Goal: Information Seeking & Learning: Understand process/instructions

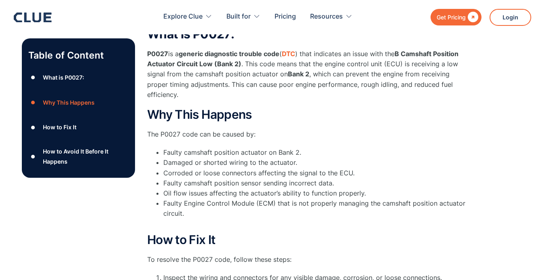
scroll to position [88, 0]
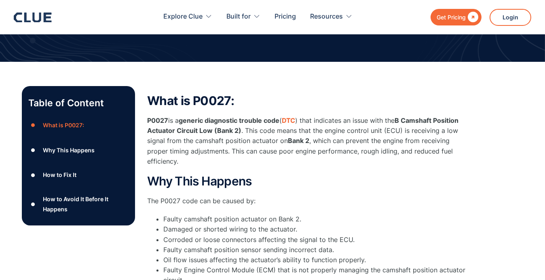
click at [85, 150] on div "Why This Happens" at bounding box center [69, 150] width 52 height 10
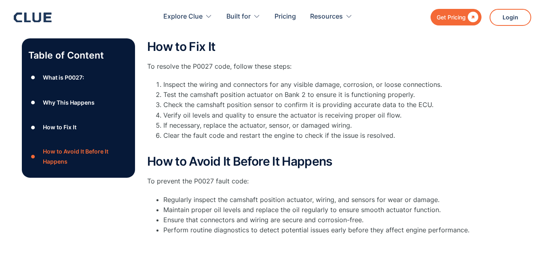
scroll to position [373, 0]
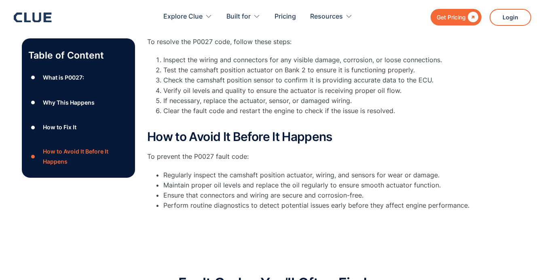
click at [65, 128] on div "How to Fix It" at bounding box center [60, 127] width 34 height 10
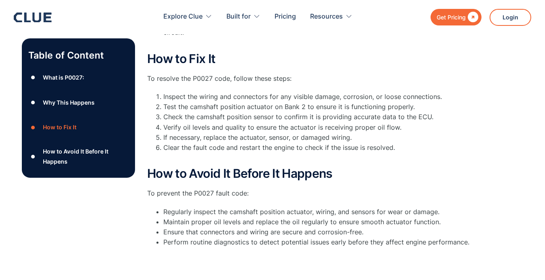
click at [175, 107] on li "Test the camshaft position actuator on Bank 2 to ensure it is functioning prope…" at bounding box center [316, 107] width 307 height 10
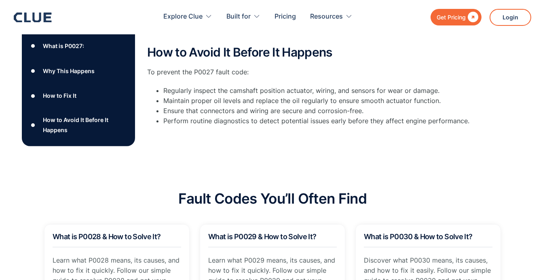
scroll to position [376, 0]
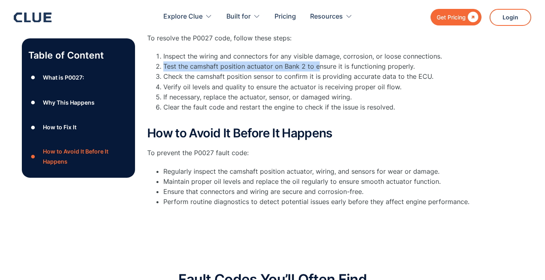
drag, startPoint x: 163, startPoint y: 65, endPoint x: 317, endPoint y: 68, distance: 153.6
click at [318, 70] on li "Test the camshaft position actuator on Bank 2 to ensure it is functioning prope…" at bounding box center [316, 66] width 307 height 10
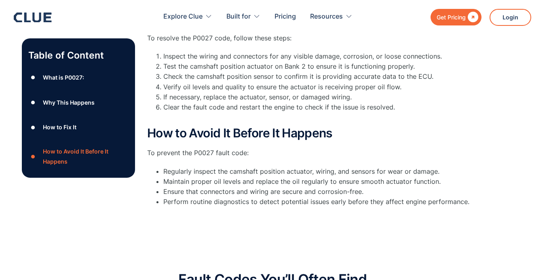
drag, startPoint x: 221, startPoint y: 76, endPoint x: 203, endPoint y: 72, distance: 18.7
click at [219, 76] on li "Check the camshaft position sensor to confirm it is providing accurate data to …" at bounding box center [316, 77] width 307 height 10
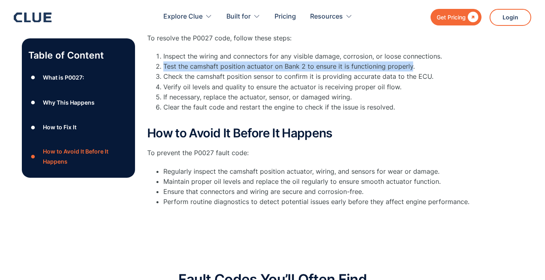
drag, startPoint x: 164, startPoint y: 67, endPoint x: 409, endPoint y: 67, distance: 245.7
click at [409, 67] on li "Test the camshaft position actuator on Bank 2 to ensure it is functioning prope…" at bounding box center [316, 66] width 307 height 10
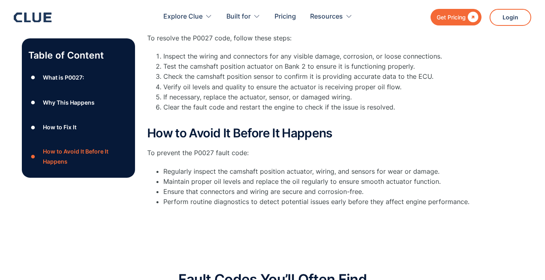
click at [455, 77] on li "Check the camshaft position sensor to confirm it is providing accurate data to …" at bounding box center [316, 77] width 307 height 10
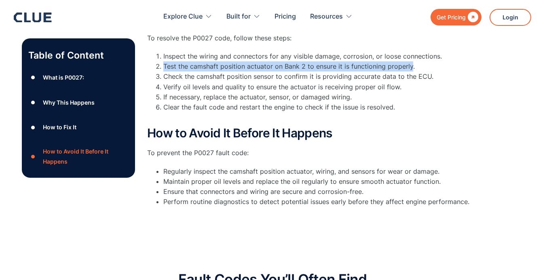
drag, startPoint x: 164, startPoint y: 67, endPoint x: 409, endPoint y: 65, distance: 244.9
click at [409, 65] on li "Test the camshaft position actuator on Bank 2 to ensure it is functioning prope…" at bounding box center [316, 66] width 307 height 10
copy li "Test the camshaft position actuator on Bank 2 to ensure it is functioning prope…"
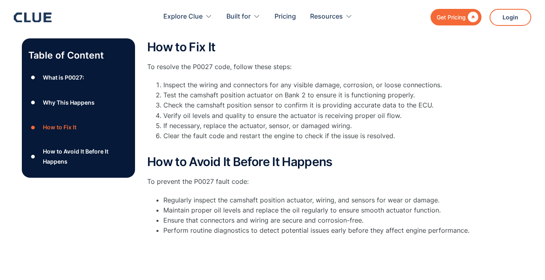
scroll to position [295, 0]
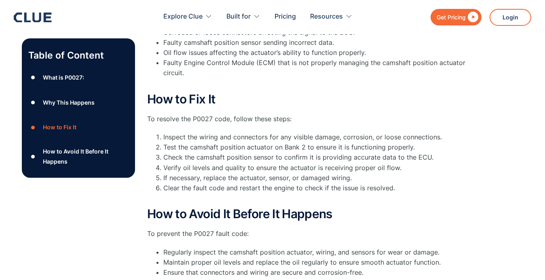
click at [207, 117] on p "To resolve the P0027 code, follow these steps:" at bounding box center [308, 119] width 323 height 10
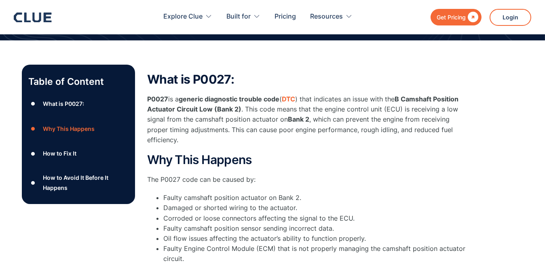
scroll to position [13, 0]
